Goal: Task Accomplishment & Management: Use online tool/utility

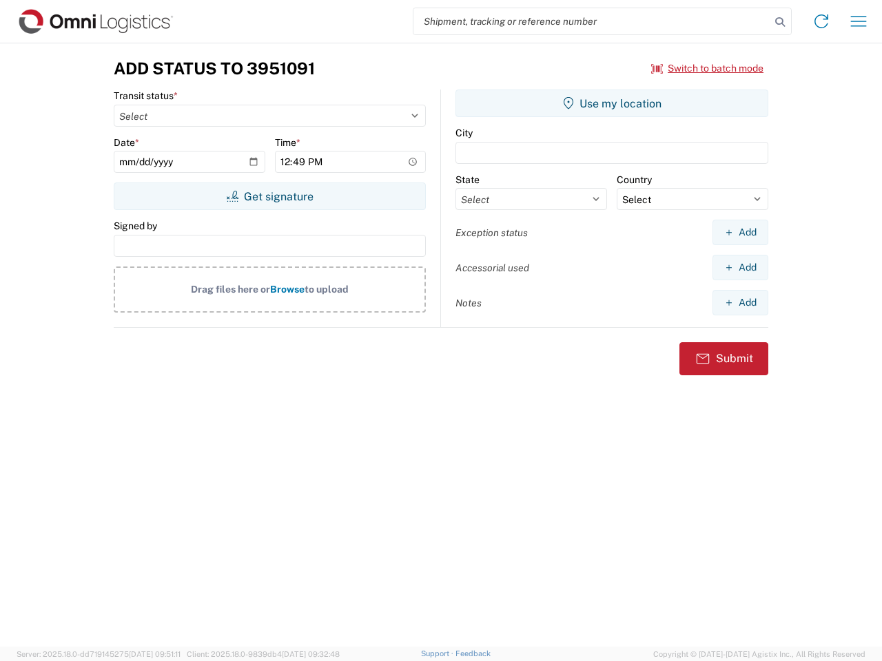
click at [592, 21] on input "search" at bounding box center [591, 21] width 357 height 26
click at [780, 22] on icon at bounding box center [779, 21] width 19 height 19
click at [821, 21] on icon at bounding box center [821, 21] width 22 height 22
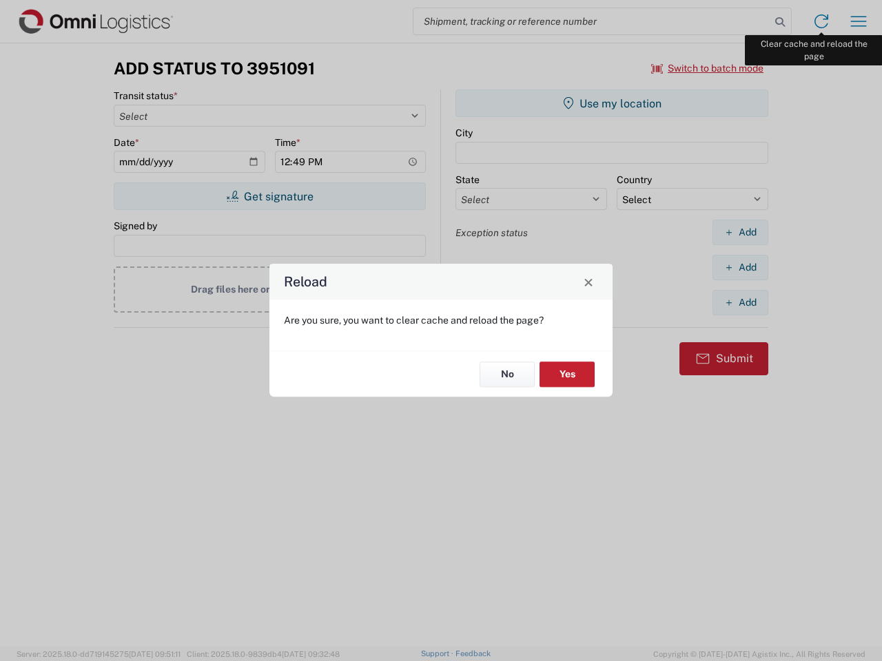
click at [858, 21] on div "Reload Are you sure, you want to clear cache and reload the page? No Yes" at bounding box center [441, 330] width 882 height 661
click at [708, 68] on div "Reload Are you sure, you want to clear cache and reload the page? No Yes" at bounding box center [441, 330] width 882 height 661
click at [269, 196] on div "Reload Are you sure, you want to clear cache and reload the page? No Yes" at bounding box center [441, 330] width 882 height 661
click at [612, 103] on div "Reload Are you sure, you want to clear cache and reload the page? No Yes" at bounding box center [441, 330] width 882 height 661
click at [740, 232] on div "Reload Are you sure, you want to clear cache and reload the page? No Yes" at bounding box center [441, 330] width 882 height 661
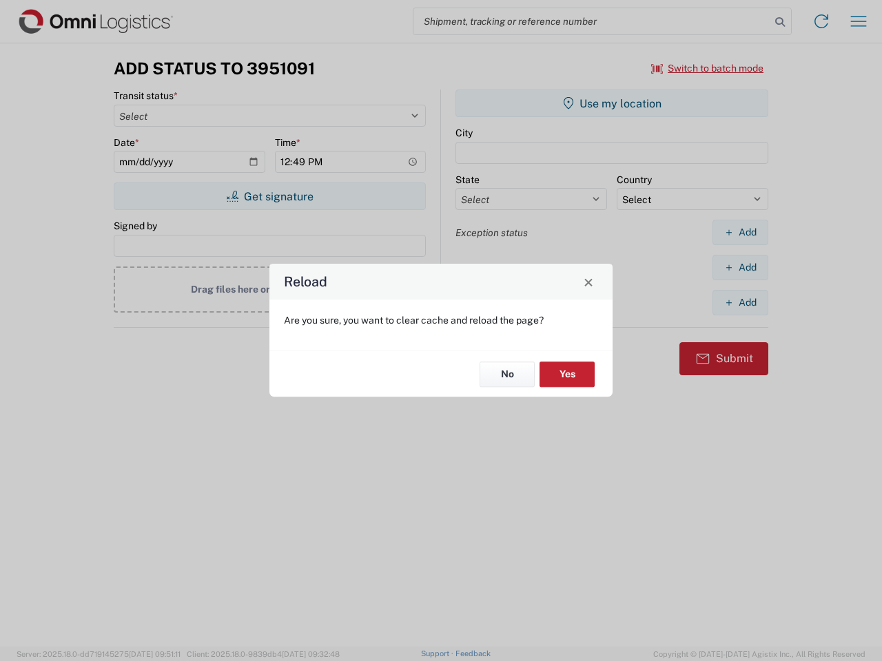
click at [740, 267] on div "Reload Are you sure, you want to clear cache and reload the page? No Yes" at bounding box center [441, 330] width 882 height 661
click at [740, 302] on div "Reload Are you sure, you want to clear cache and reload the page? No Yes" at bounding box center [441, 330] width 882 height 661
